Goal: Task Accomplishment & Management: Use online tool/utility

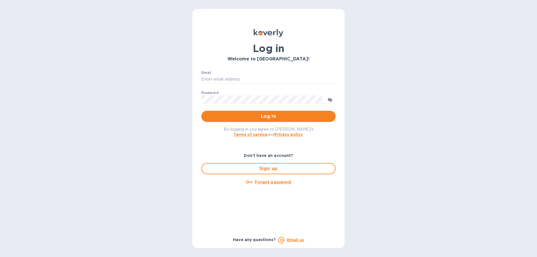
type input "[PERSON_NAME][EMAIL_ADDRESS][DOMAIN_NAME]"
click at [269, 116] on span "Log in" at bounding box center [268, 116] width 125 height 7
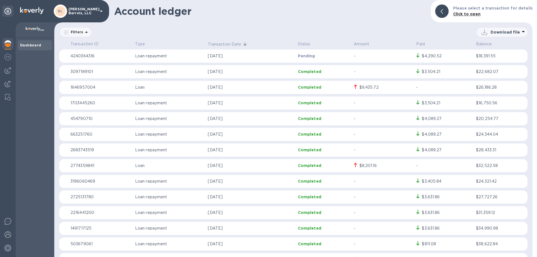
click at [33, 48] on div "Dashboard" at bounding box center [35, 46] width 30 height 6
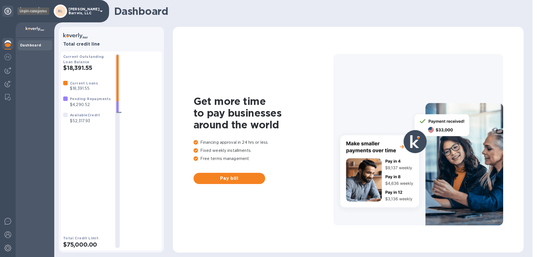
click at [8, 12] on icon at bounding box center [7, 11] width 7 height 7
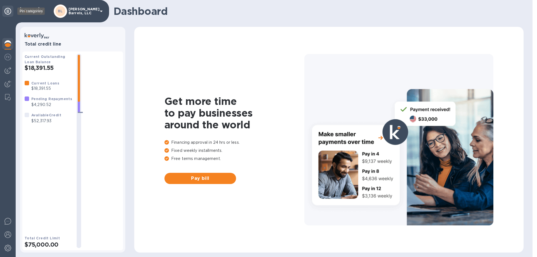
click at [8, 12] on icon at bounding box center [7, 11] width 7 height 7
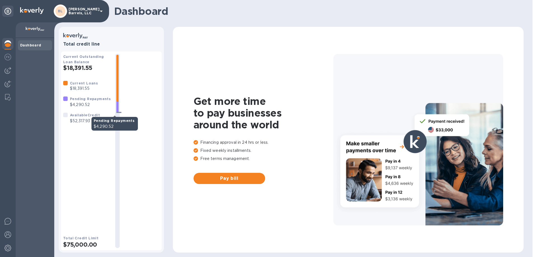
click at [116, 106] on div at bounding box center [117, 84] width 2 height 58
click at [133, 92] on div at bounding box center [141, 151] width 35 height 194
click at [8, 71] on img at bounding box center [7, 70] width 7 height 7
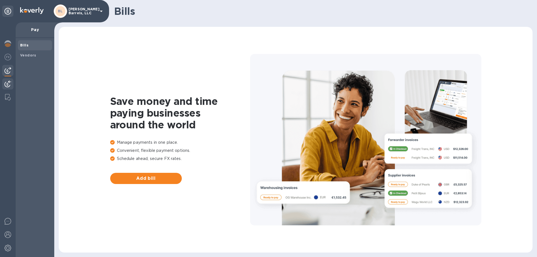
click at [9, 84] on img at bounding box center [7, 84] width 7 height 7
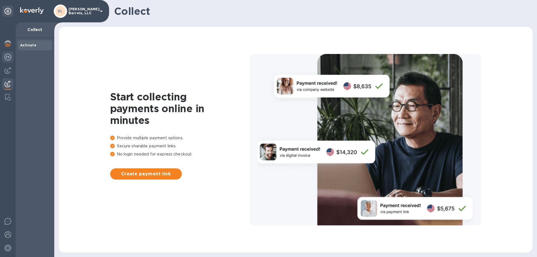
click at [8, 57] on img at bounding box center [7, 57] width 7 height 7
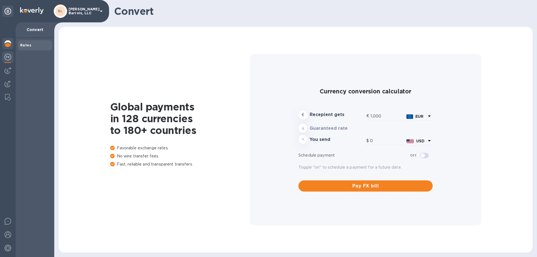
type input "1,174.46"
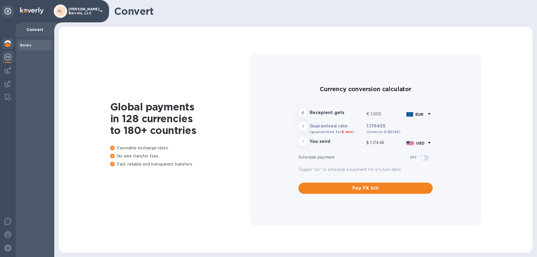
click at [8, 44] on img at bounding box center [7, 43] width 7 height 7
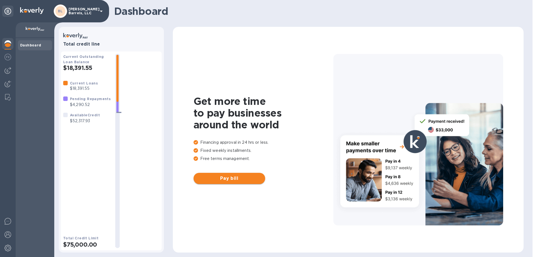
click at [234, 181] on span "Pay bill" at bounding box center [229, 178] width 63 height 7
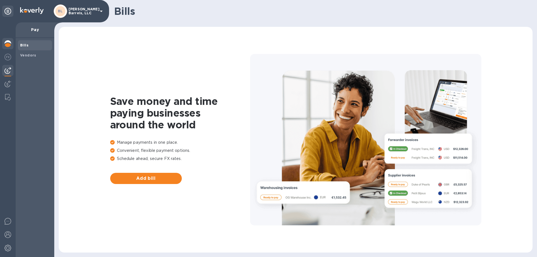
click at [6, 44] on img at bounding box center [7, 43] width 7 height 7
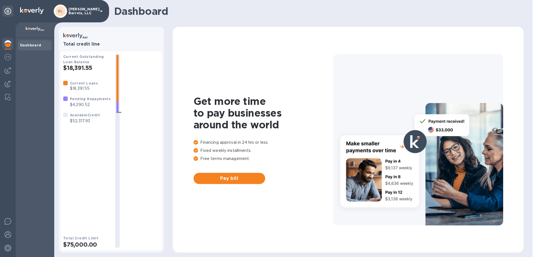
click at [29, 10] on img at bounding box center [31, 10] width 23 height 7
click at [79, 12] on p "[PERSON_NAME] Barrels, LLC" at bounding box center [83, 11] width 28 height 8
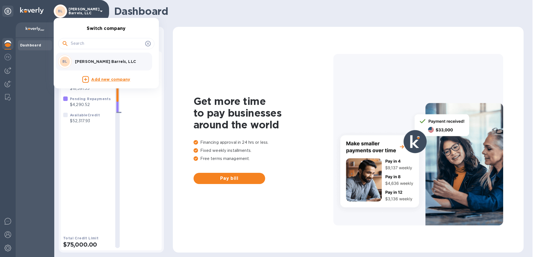
click at [81, 8] on div at bounding box center [268, 128] width 537 height 257
